Goal: Task Accomplishment & Management: Use online tool/utility

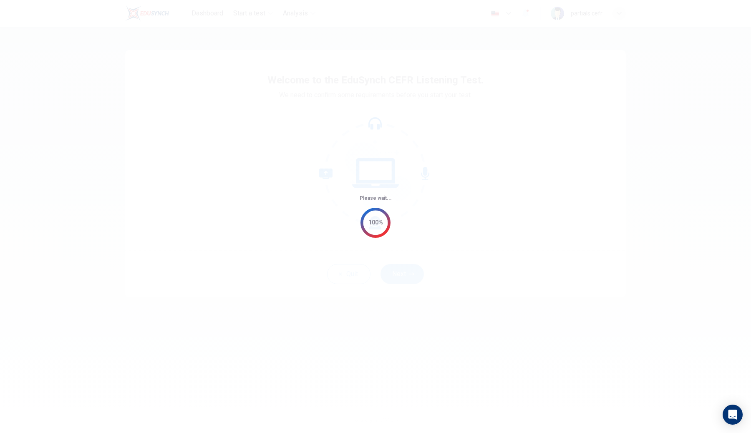
click at [409, 272] on div "Please wait... 100%" at bounding box center [375, 216] width 751 height 433
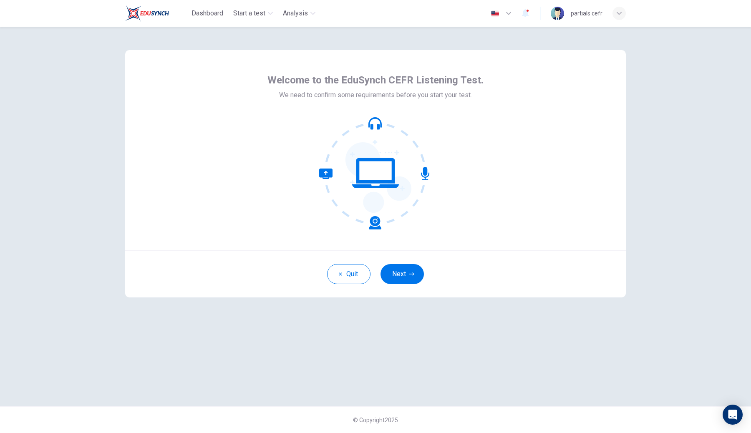
click at [409, 272] on button "Next" at bounding box center [402, 274] width 43 height 20
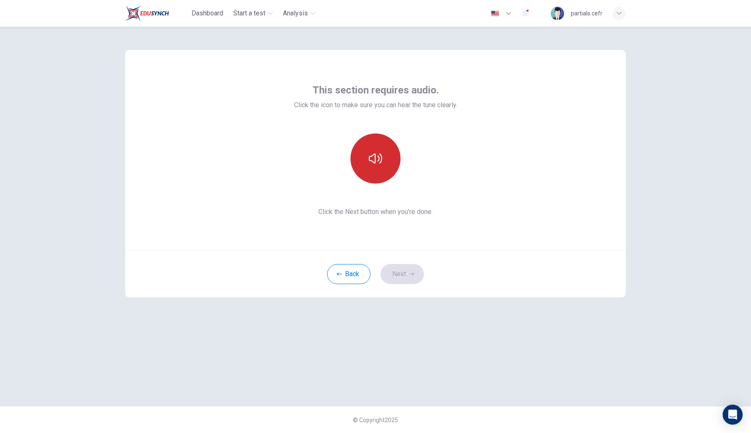
click at [393, 156] on button "button" at bounding box center [375, 159] width 50 height 50
click at [392, 268] on button "Next" at bounding box center [402, 274] width 43 height 20
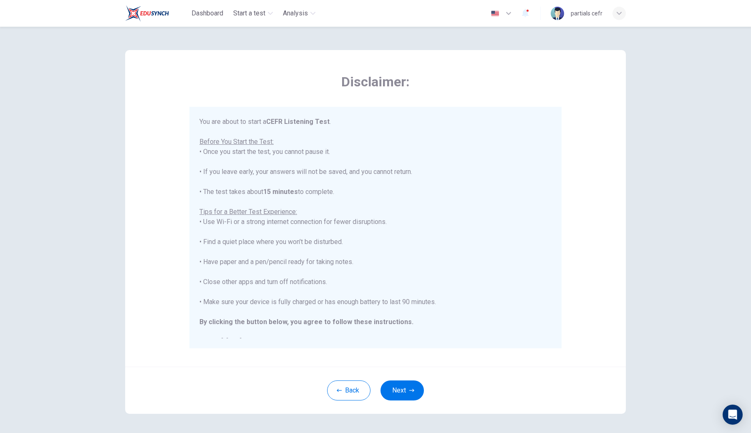
scroll to position [10, 0]
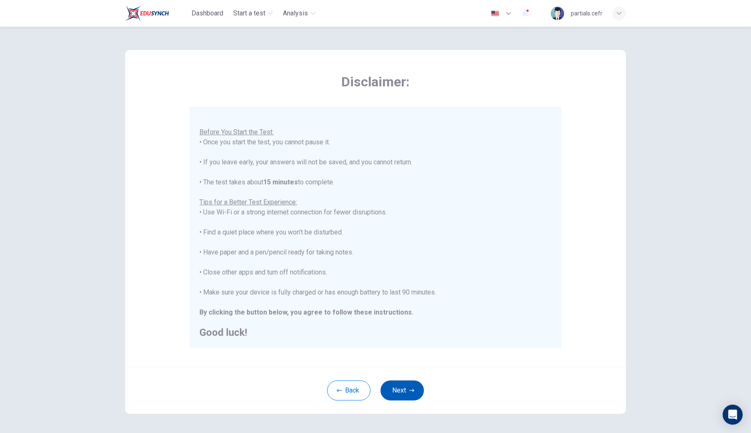
click at [405, 386] on button "Next" at bounding box center [402, 391] width 43 height 20
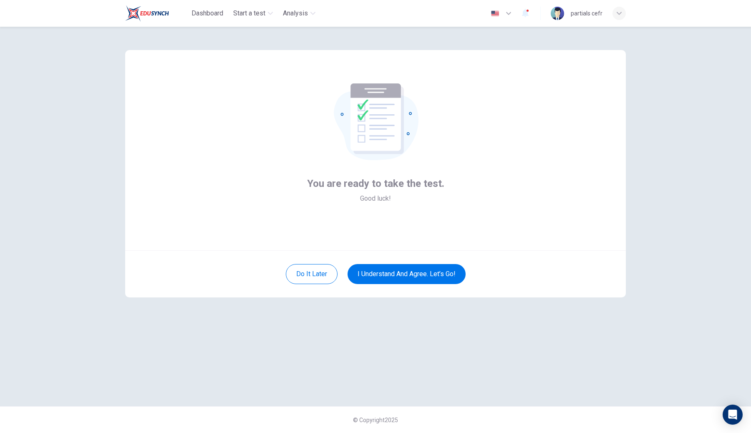
click at [410, 287] on div "Do it later I understand and agree. Let’s go!" at bounding box center [375, 273] width 501 height 47
click at [414, 274] on button "I understand and agree. Let’s go!" at bounding box center [407, 274] width 118 height 20
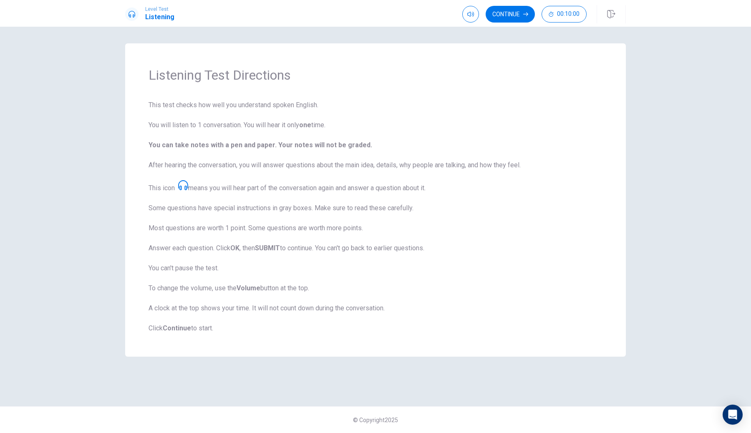
click at [521, 5] on div "Continue 00:10:00" at bounding box center [544, 14] width 164 height 18
click at [518, 13] on button "Continue" at bounding box center [510, 14] width 49 height 17
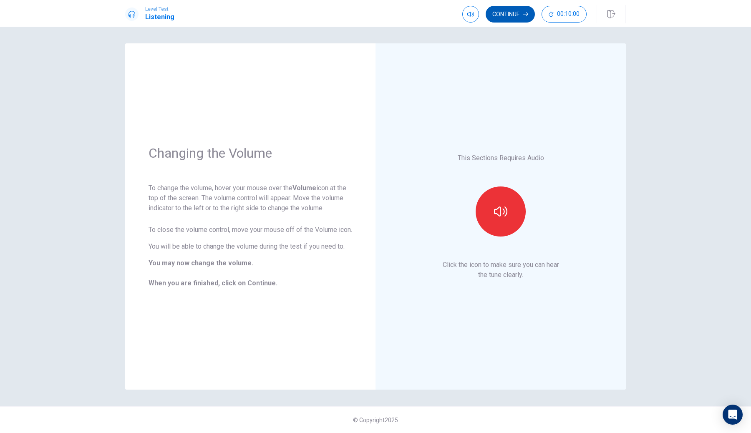
click at [518, 13] on button "Continue" at bounding box center [510, 14] width 49 height 17
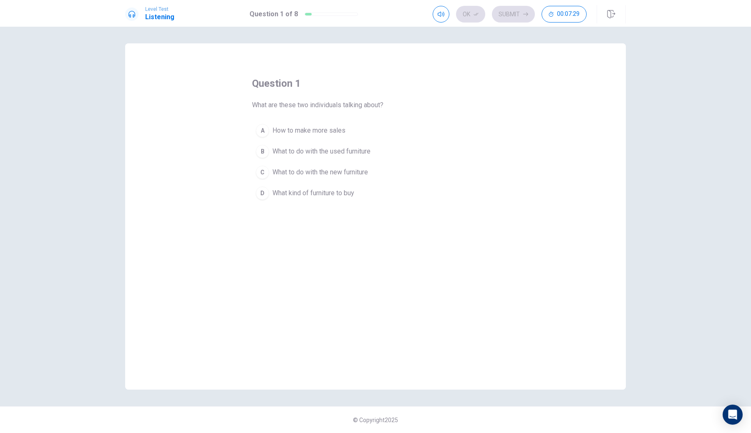
click at [382, 135] on button "A How to make more sales" at bounding box center [375, 130] width 247 height 21
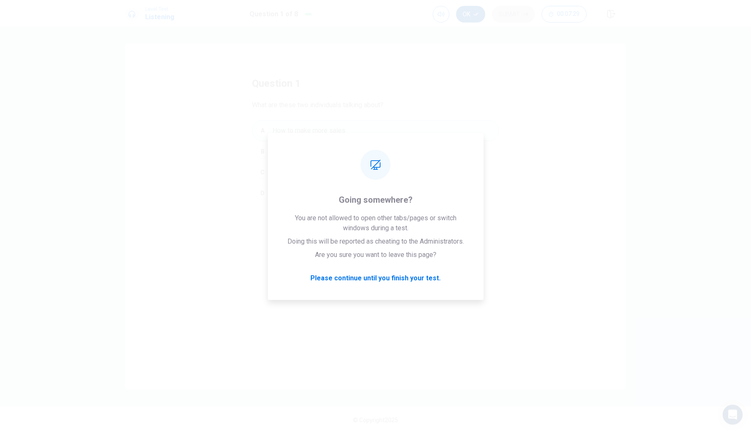
click at [471, 17] on button "Ok" at bounding box center [470, 14] width 29 height 17
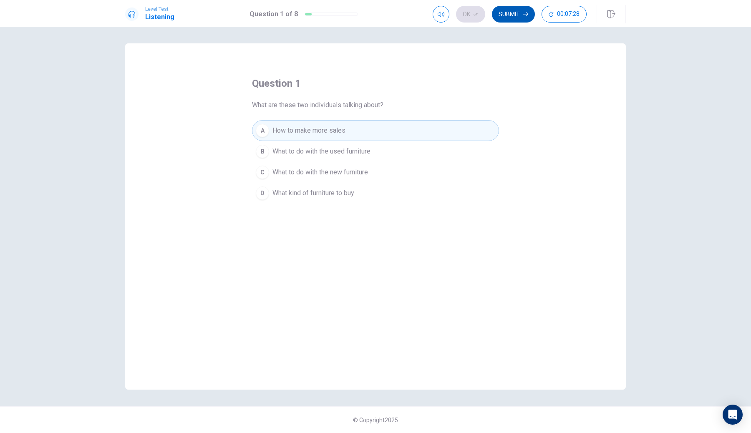
click at [500, 15] on button "Submit" at bounding box center [513, 14] width 43 height 17
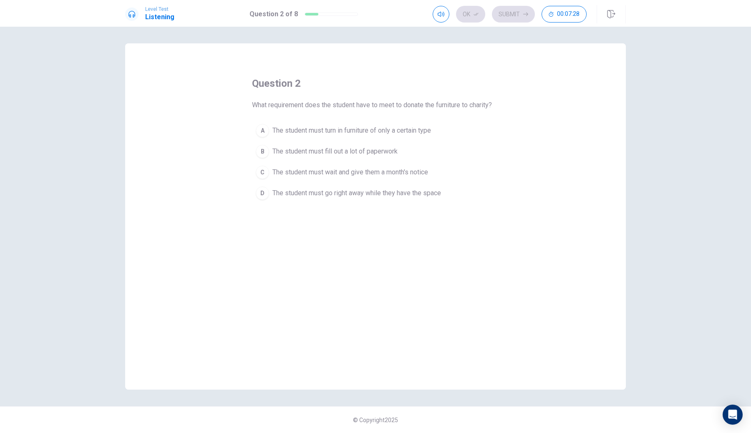
click at [409, 132] on span "The student must turn in furniture of only a certain type" at bounding box center [351, 131] width 159 height 10
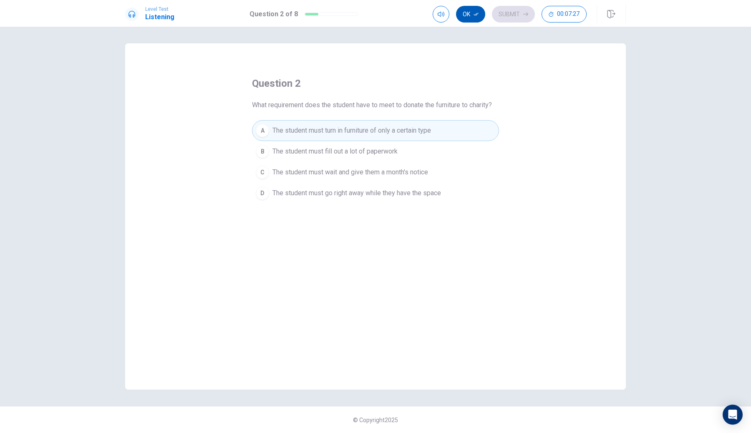
click at [476, 21] on button "Ok" at bounding box center [470, 14] width 29 height 17
click at [504, 18] on button "Submit" at bounding box center [513, 14] width 43 height 17
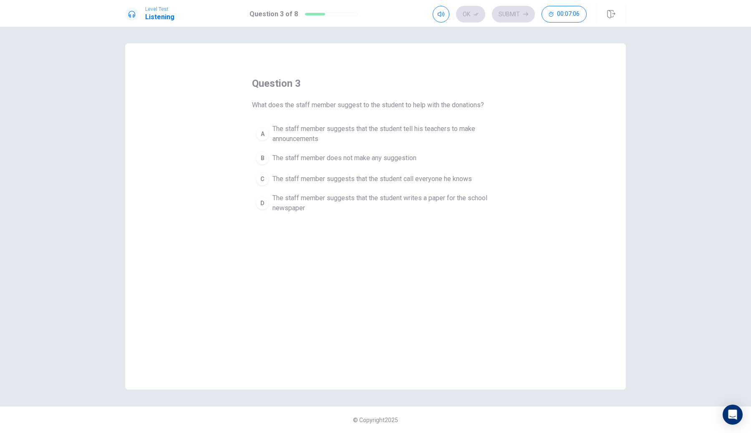
click at [429, 129] on span "The staff member suggests that the student tell his teachers to make announceme…" at bounding box center [383, 134] width 223 height 20
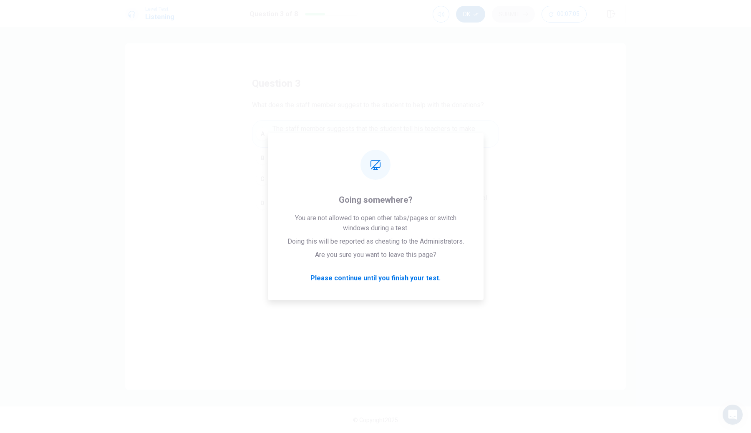
click at [479, 12] on button "Ok" at bounding box center [470, 14] width 29 height 17
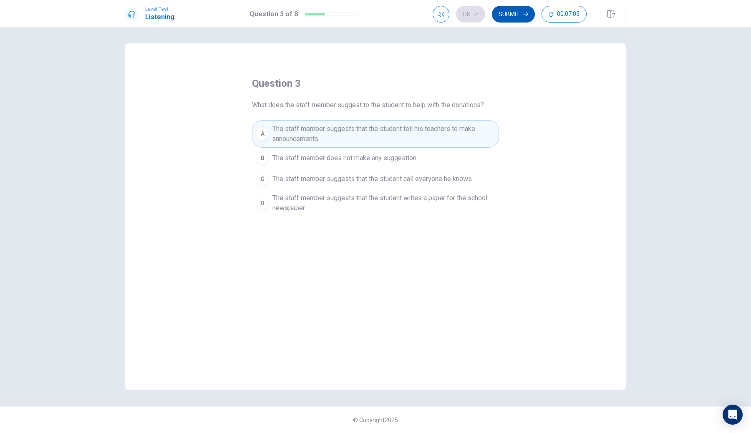
click at [509, 21] on button "Submit" at bounding box center [513, 14] width 43 height 17
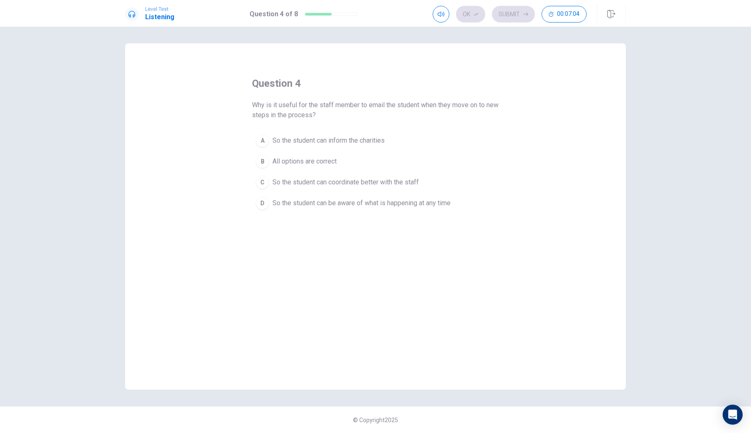
click at [385, 187] on span "So the student can coordinate better with the staff" at bounding box center [345, 182] width 146 height 10
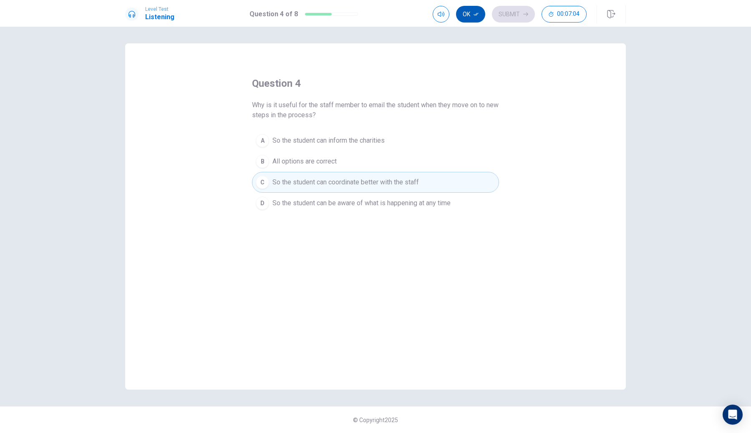
click at [478, 14] on icon "button" at bounding box center [476, 14] width 5 height 5
click at [504, 14] on button "Submit" at bounding box center [513, 14] width 43 height 17
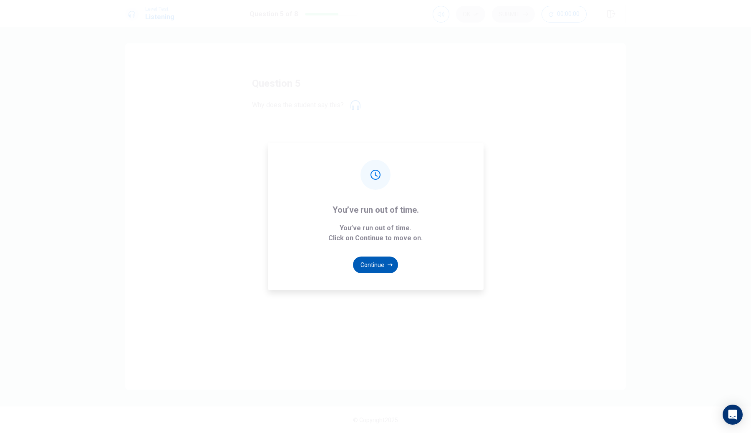
click at [383, 267] on button "Continue" at bounding box center [375, 265] width 45 height 17
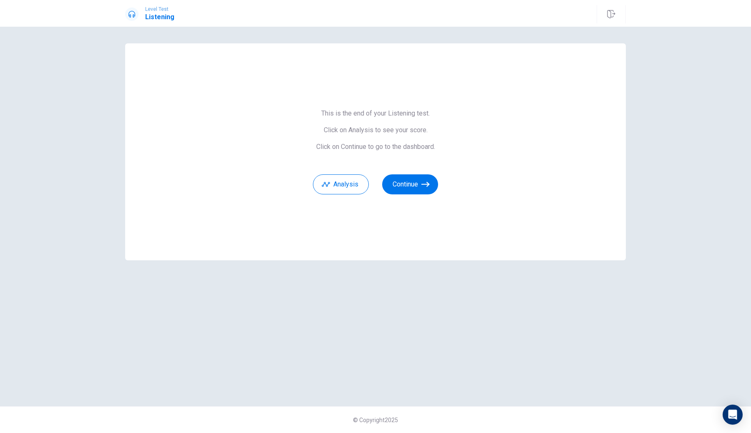
click at [434, 176] on link "Continue" at bounding box center [410, 184] width 56 height 20
